Goal: Contribute content

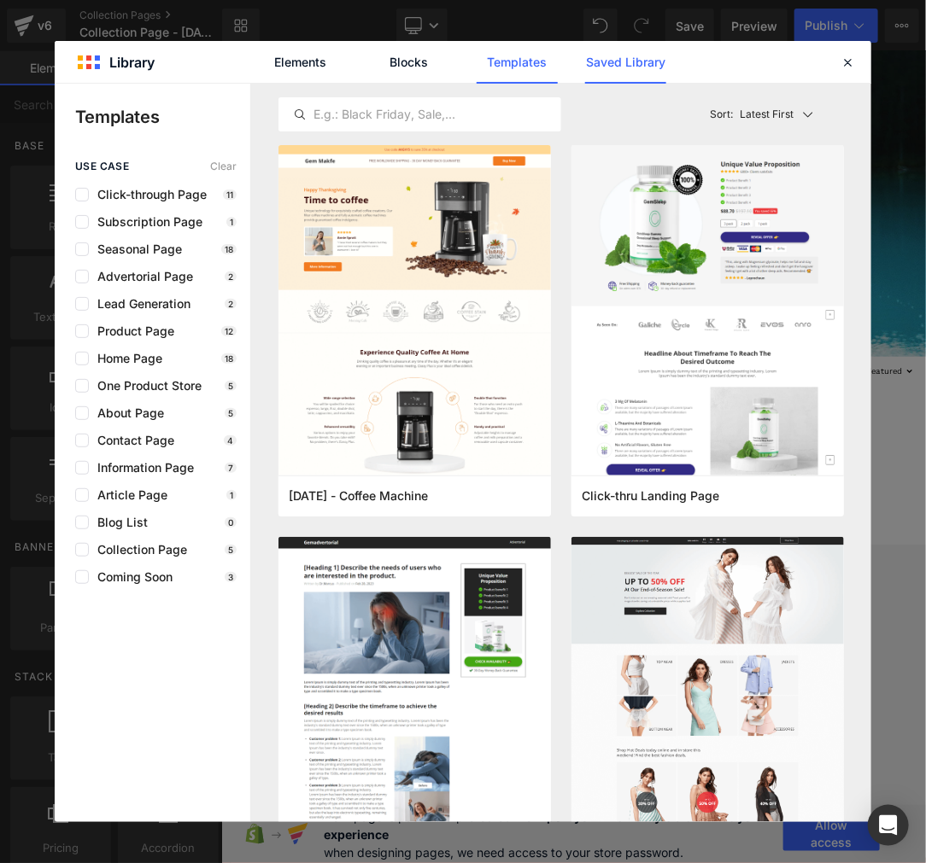
click at [647, 71] on link "Saved Library" at bounding box center [625, 62] width 81 height 43
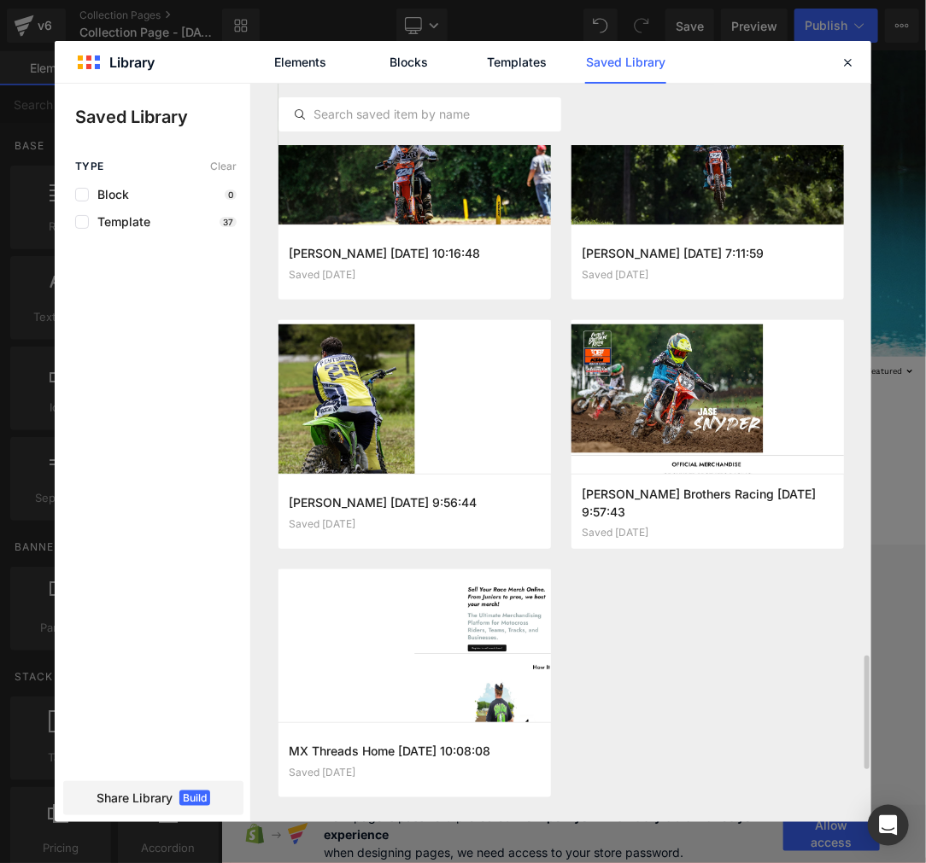
scroll to position [4010, 0]
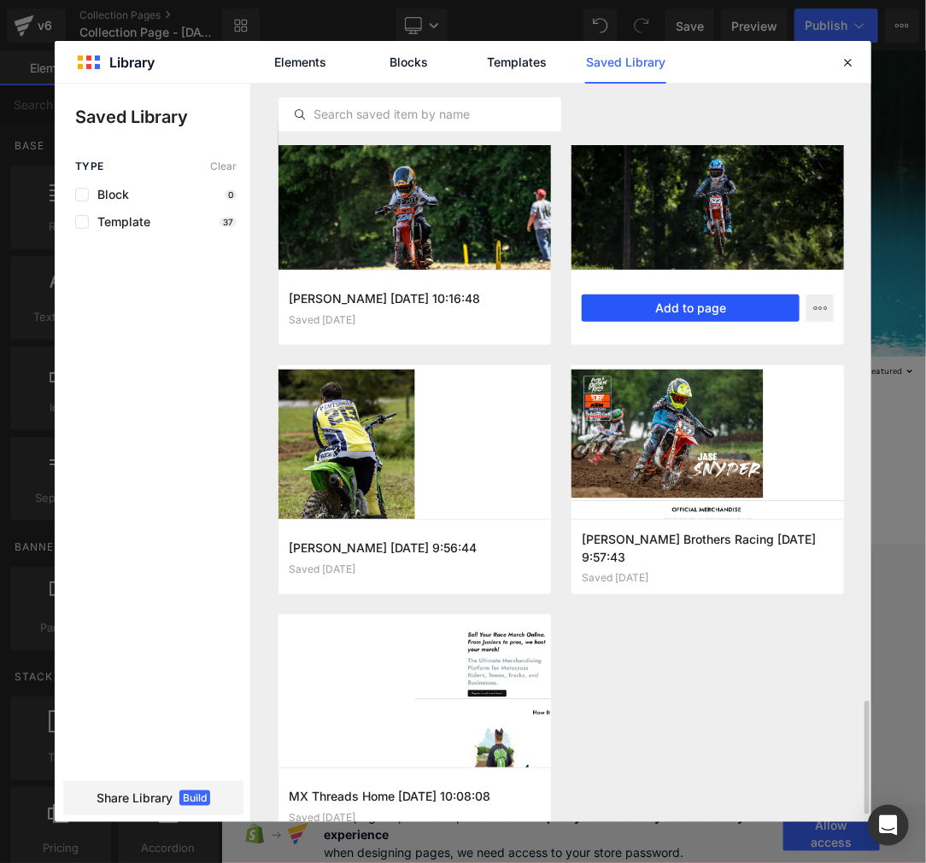
click at [666, 309] on button "Add to page" at bounding box center [690, 308] width 218 height 27
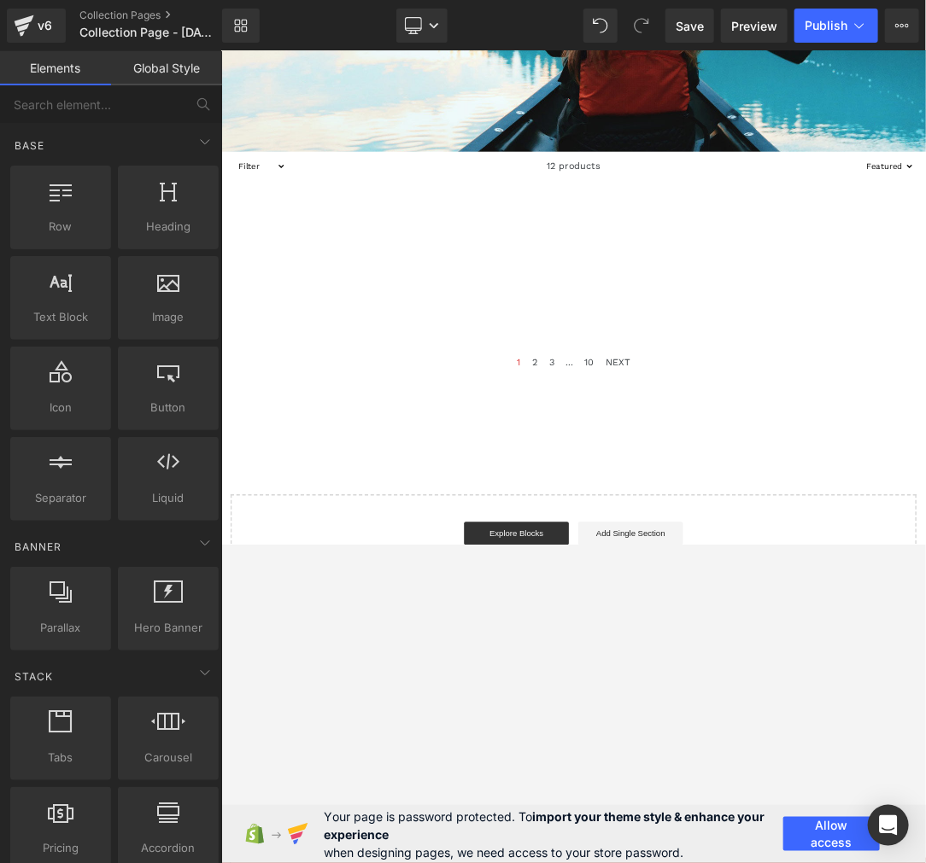
scroll to position [391, 0]
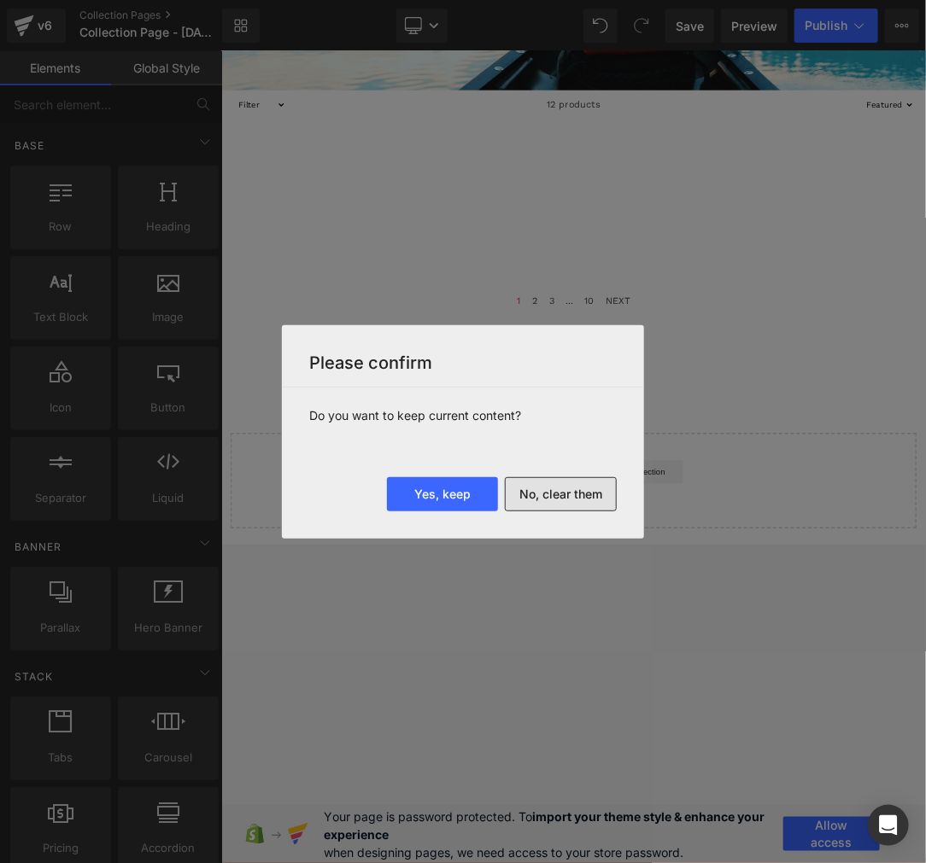
click at [562, 490] on button "No, clear them" at bounding box center [561, 494] width 112 height 34
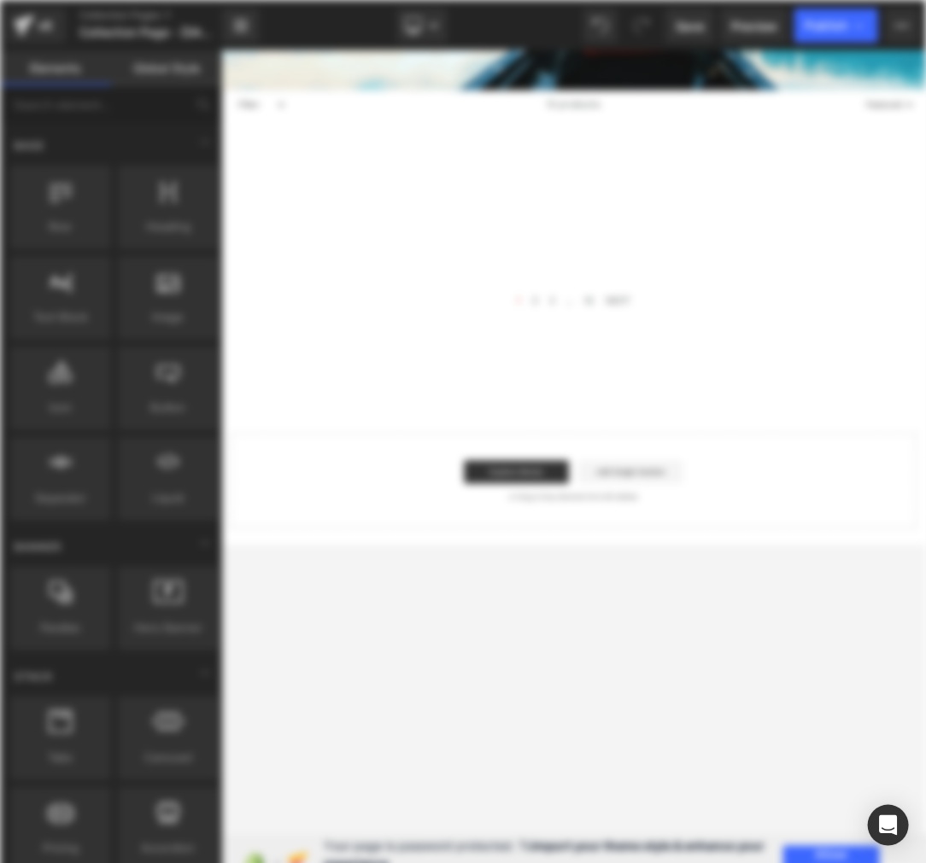
scroll to position [0, 0]
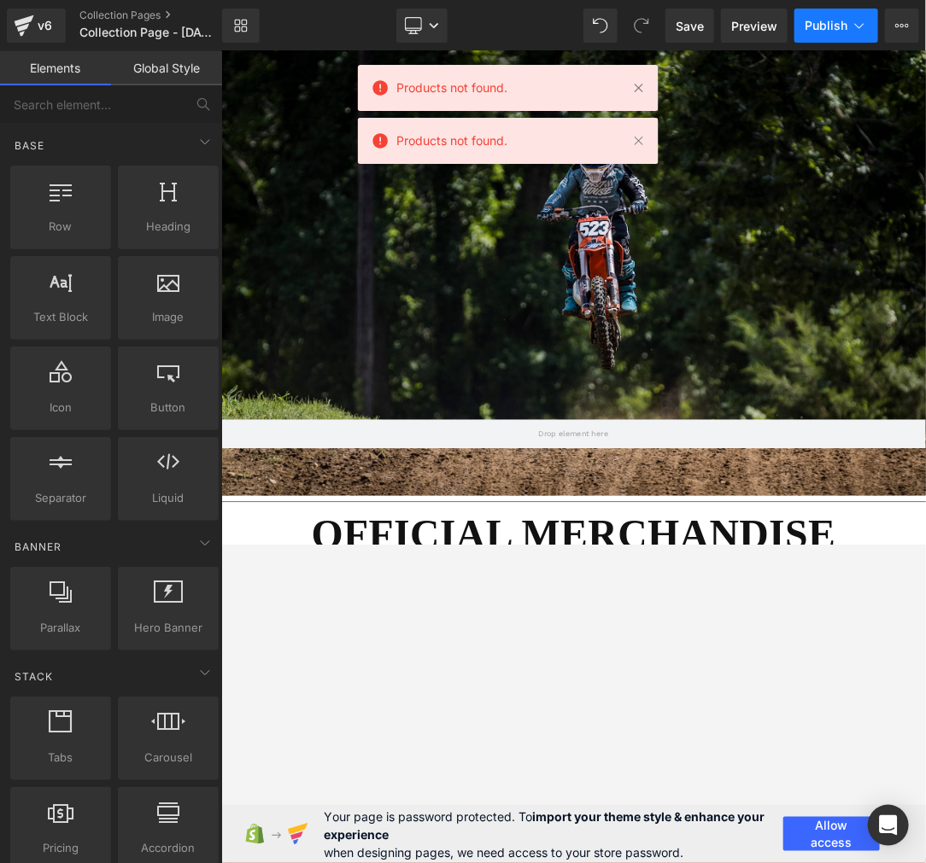
click at [815, 27] on span "Publish" at bounding box center [825, 26] width 43 height 14
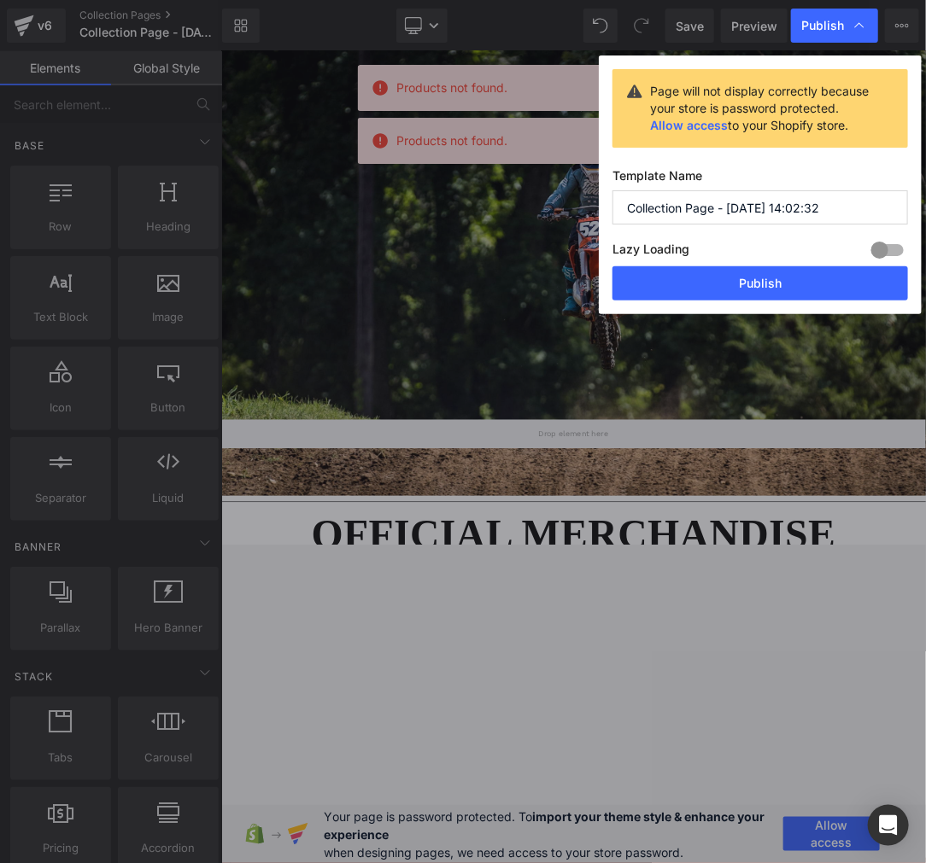
click at [713, 217] on input "Collection Page - [DATE] 14:02:32" at bounding box center [759, 207] width 295 height 34
paste input "[PERSON_NAME]"
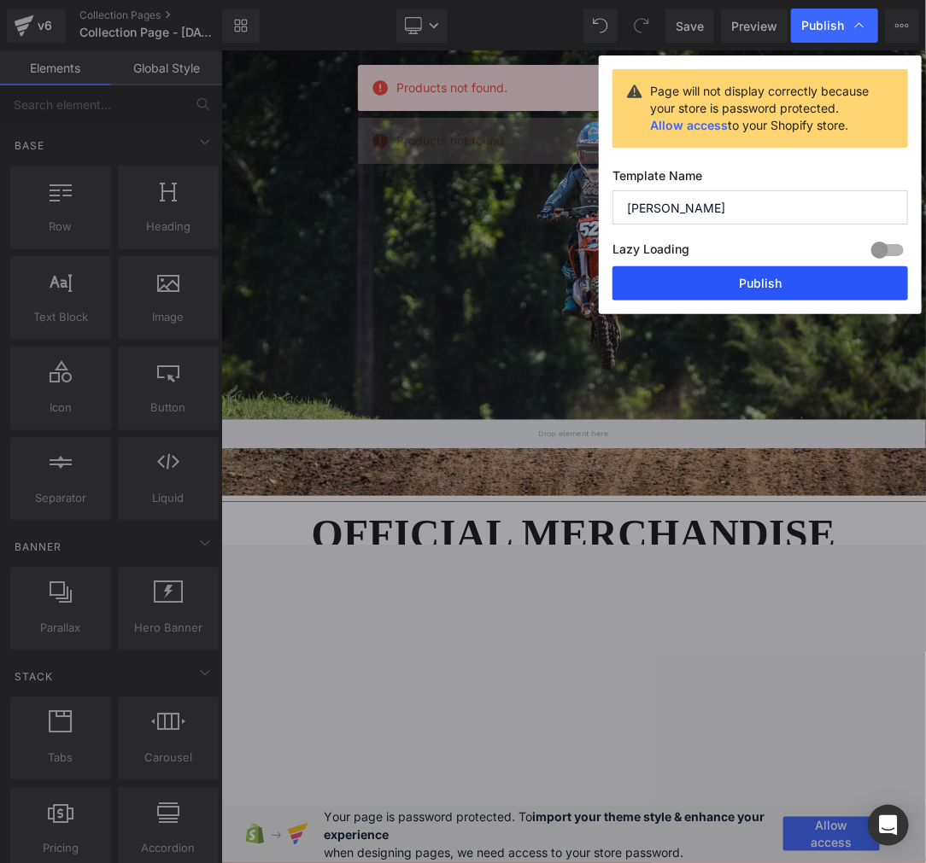
type input "[PERSON_NAME]"
click at [724, 289] on button "Publish" at bounding box center [759, 283] width 295 height 34
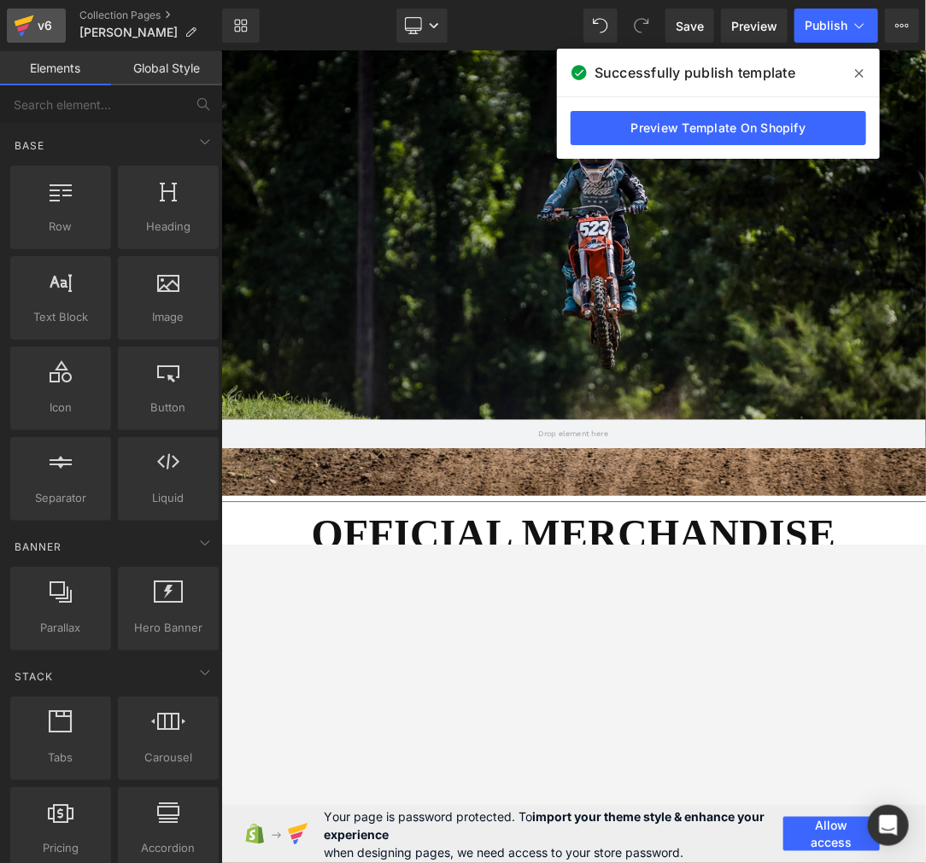
click at [44, 22] on div "v6" at bounding box center [44, 26] width 21 height 22
